Goal: Navigation & Orientation: Find specific page/section

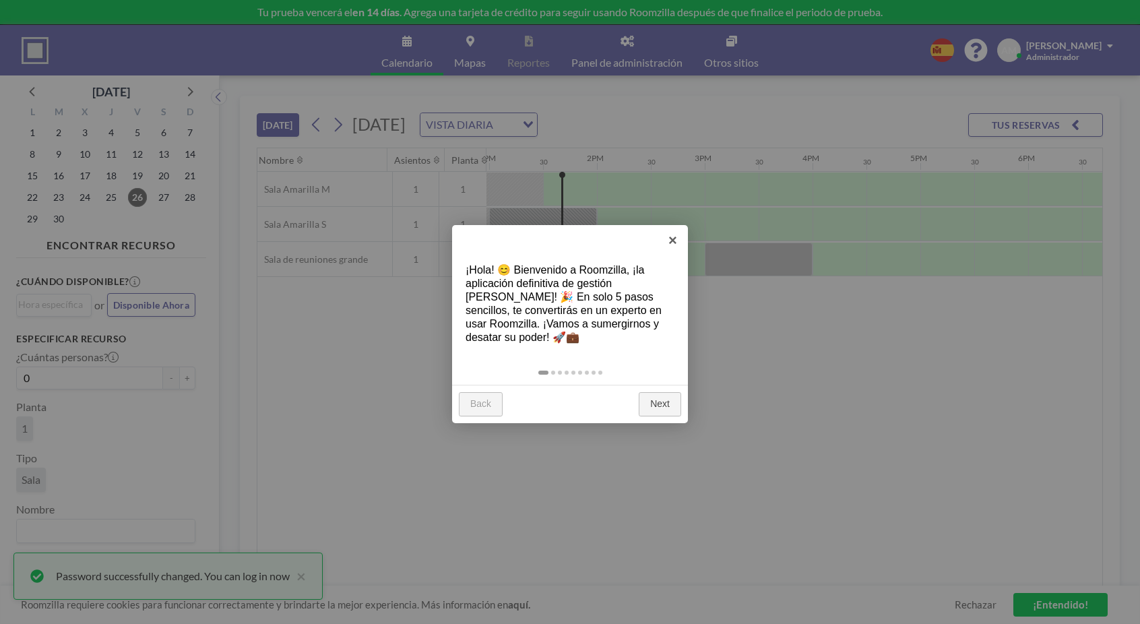
scroll to position [0, 1401]
click at [469, 53] on div at bounding box center [570, 312] width 1140 height 624
click at [661, 392] on link "Next" at bounding box center [660, 404] width 42 height 24
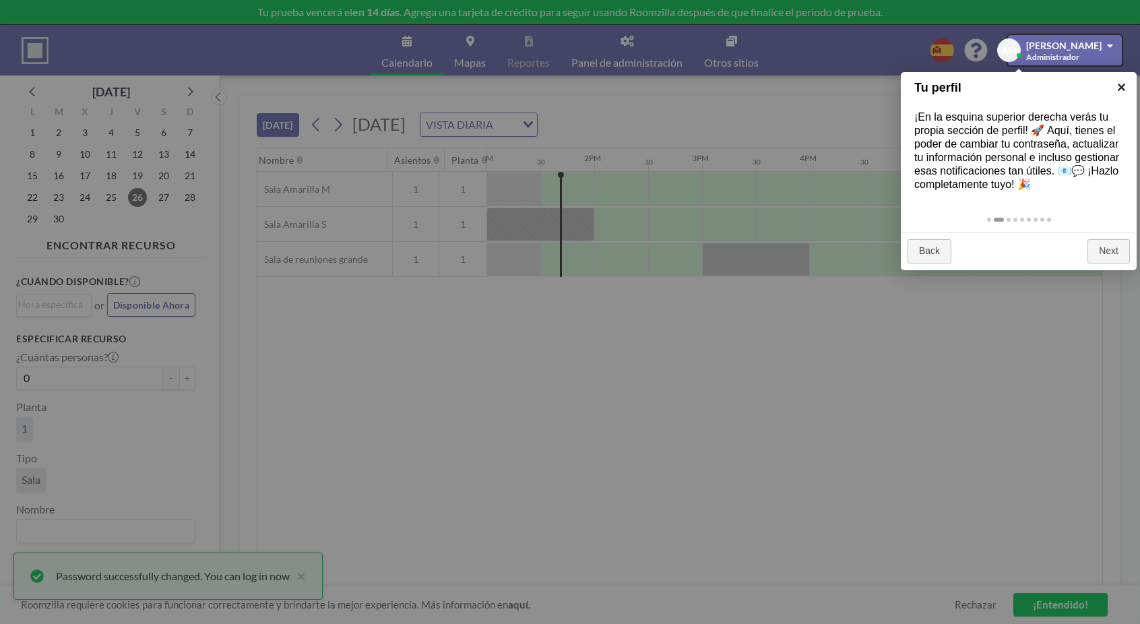
click at [1118, 85] on link "×" at bounding box center [1121, 87] width 30 height 30
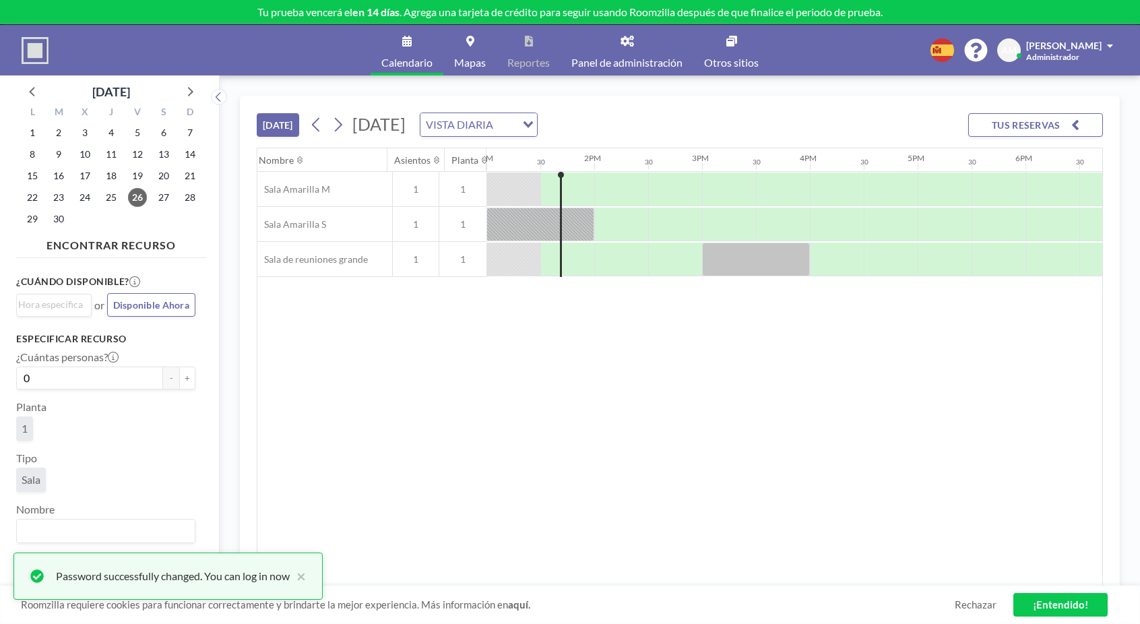
click at [474, 40] on link "Mapas" at bounding box center [469, 50] width 53 height 51
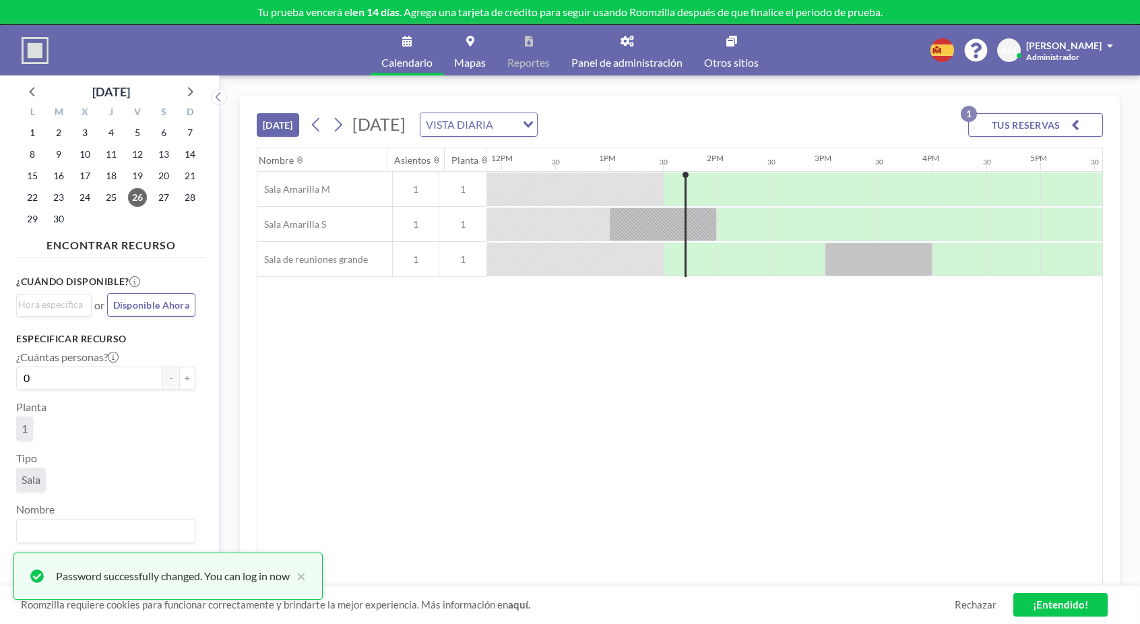
scroll to position [0, 1309]
